Goal: Information Seeking & Learning: Find specific page/section

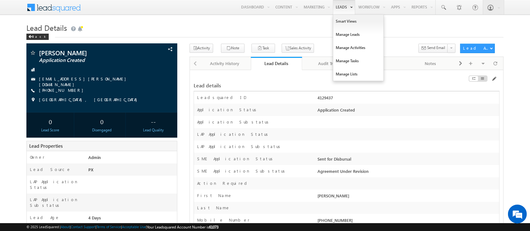
click at [334, 11] on link "Leads" at bounding box center [344, 7] width 22 height 14
click at [335, 36] on link "Manage Leads" at bounding box center [358, 34] width 50 height 13
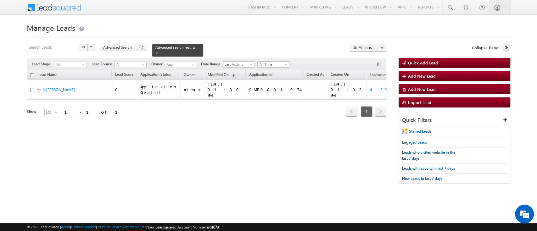
click at [121, 47] on span "Advanced Search" at bounding box center [118, 48] width 31 height 6
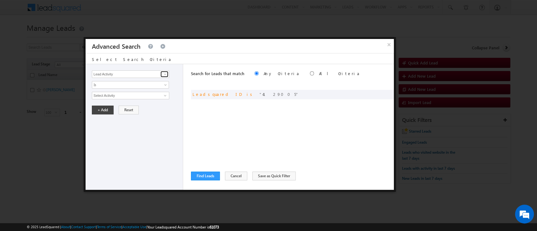
click at [166, 75] on span at bounding box center [165, 74] width 5 height 5
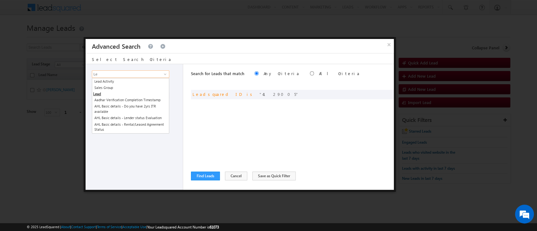
type input "L"
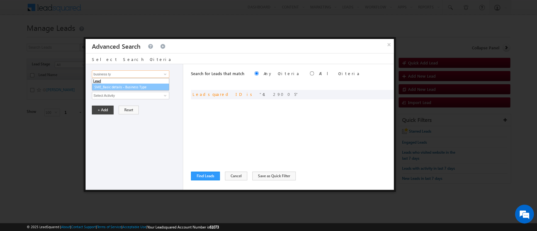
click at [157, 87] on link "SME_Basic details - Business Type" at bounding box center [130, 87] width 77 height 7
type input "SME_Basic details - Business Type"
click at [148, 96] on span "None Selected" at bounding box center [127, 95] width 71 height 7
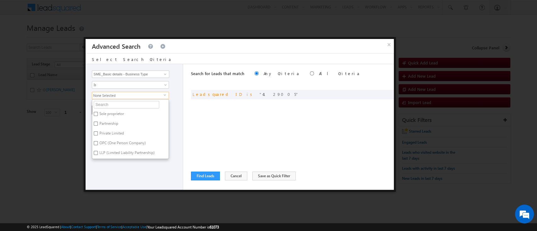
click at [111, 113] on label "Sole proprietor" at bounding box center [111, 115] width 38 height 10
click at [98, 113] on input "Sole proprietor" at bounding box center [96, 114] width 4 height 4
checkbox input "true"
click at [210, 175] on button "Find Leads" at bounding box center [205, 176] width 29 height 9
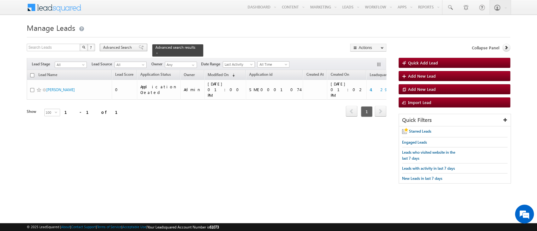
click at [121, 50] on span "Advanced Search" at bounding box center [118, 48] width 31 height 6
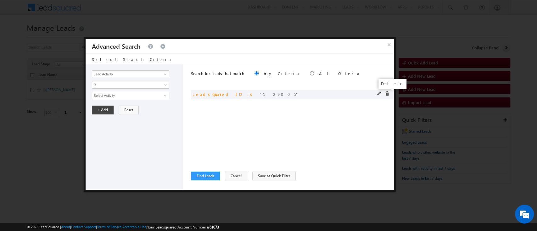
click at [385, 94] on span at bounding box center [387, 94] width 4 height 4
click at [167, 75] on span at bounding box center [165, 74] width 5 height 5
click at [154, 83] on li "Lead" at bounding box center [130, 81] width 77 height 6
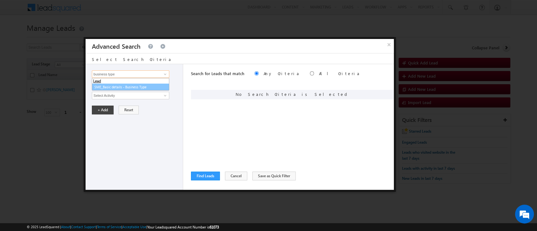
click at [133, 86] on link "SME_Basic details - Business Type" at bounding box center [130, 87] width 77 height 7
type input "SME_Basic details - Business Type"
click at [131, 95] on span "None Selected" at bounding box center [127, 95] width 71 height 7
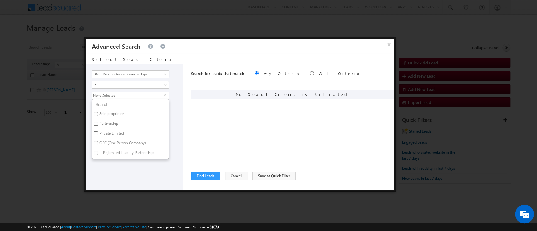
click at [120, 112] on label "Sole proprietor" at bounding box center [111, 115] width 38 height 10
click at [98, 112] on input "Sole proprietor" at bounding box center [96, 114] width 4 height 4
checkbox input "true"
click at [239, 137] on div "Search for Leads that match Any Criteria All Criteria Note that the current tri…" at bounding box center [292, 127] width 203 height 126
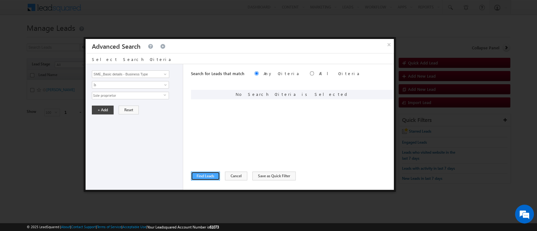
click at [201, 175] on button "Find Leads" at bounding box center [205, 176] width 29 height 9
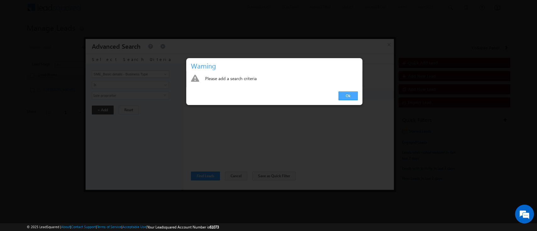
click at [347, 96] on link "Ok" at bounding box center [347, 96] width 19 height 9
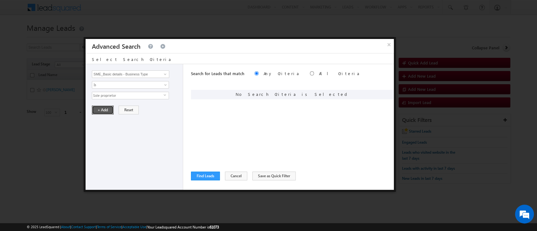
click at [98, 108] on button "+ Add" at bounding box center [103, 110] width 22 height 9
click at [206, 178] on button "Find Leads" at bounding box center [205, 176] width 29 height 9
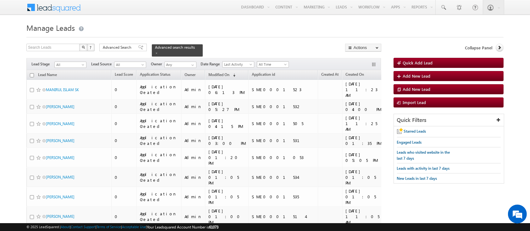
click at [282, 62] on span "All Time" at bounding box center [272, 65] width 30 height 6
click at [271, 99] on link "This Week" at bounding box center [274, 102] width 32 height 6
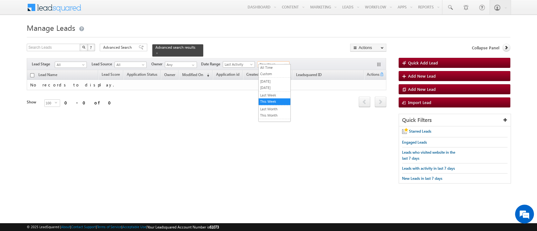
click at [279, 62] on span "This Week" at bounding box center [273, 65] width 30 height 6
click at [274, 117] on link "Last 30 Days" at bounding box center [275, 120] width 32 height 6
click at [278, 62] on span "Last 30 Days" at bounding box center [273, 65] width 30 height 6
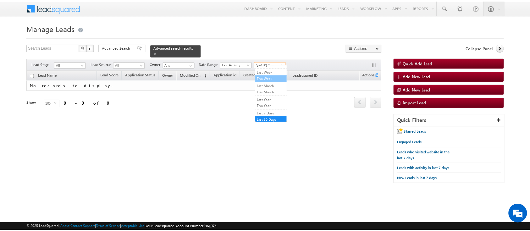
scroll to position [0, 0]
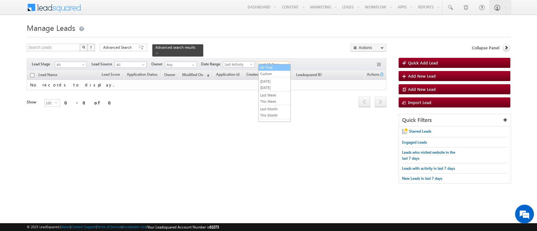
click at [270, 67] on link "All Time" at bounding box center [275, 68] width 32 height 6
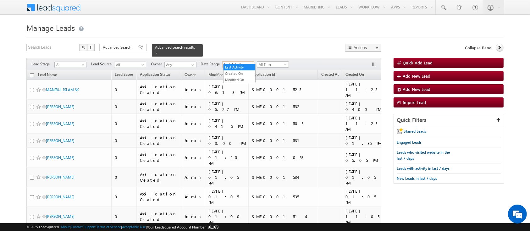
click at [239, 62] on span "Last Activity" at bounding box center [238, 65] width 30 height 6
click at [242, 79] on link "Modified On" at bounding box center [240, 80] width 32 height 6
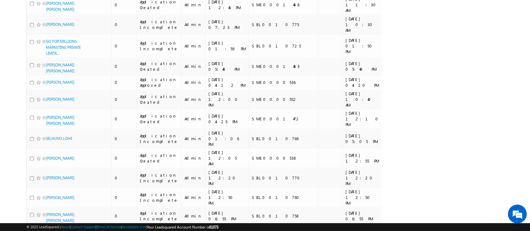
scroll to position [1416, 0]
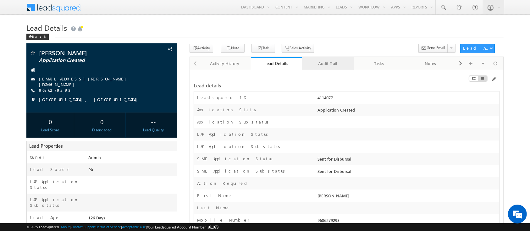
click at [313, 67] on div "Audit Trail" at bounding box center [327, 64] width 41 height 8
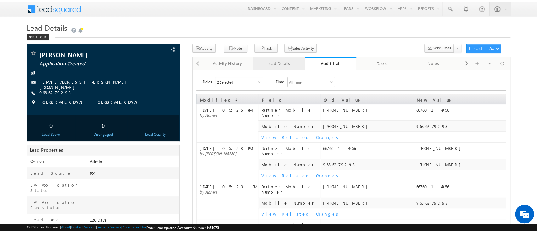
click at [279, 67] on div "Lead Details" at bounding box center [278, 64] width 41 height 8
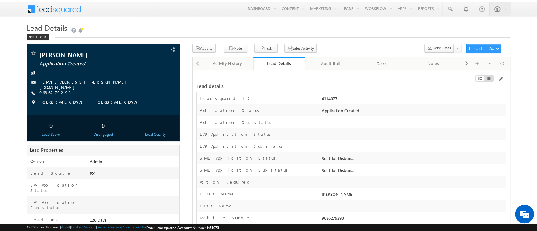
click at [326, 98] on div "4114077" at bounding box center [413, 100] width 186 height 9
copy div "4114077"
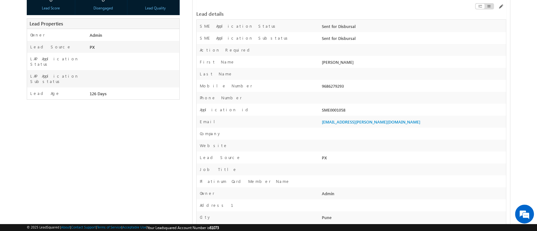
scroll to position [127, 0]
click at [338, 115] on div "SME0001058" at bounding box center [413, 110] width 186 height 9
click at [337, 112] on div "SME0001058" at bounding box center [413, 110] width 186 height 9
copy div "SME0001058"
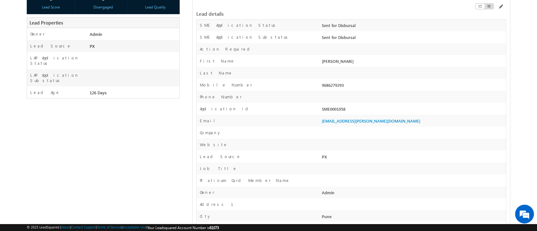
scroll to position [0, 0]
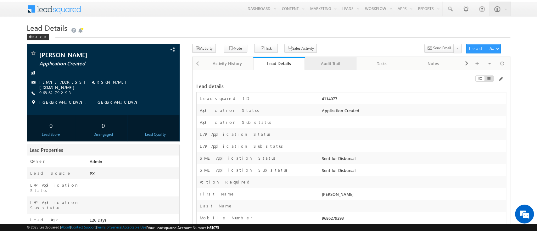
click at [327, 66] on div "Audit Trail" at bounding box center [330, 64] width 41 height 8
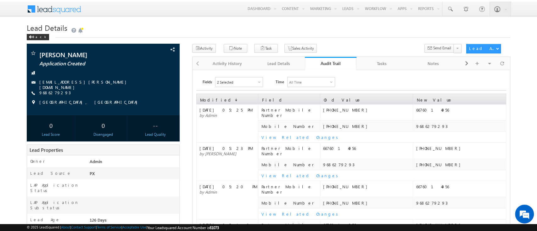
click at [327, 68] on link "Audit Trail" at bounding box center [331, 63] width 52 height 13
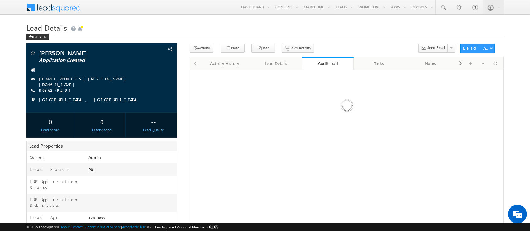
click at [327, 68] on link "Audit Trail" at bounding box center [328, 63] width 52 height 13
